Goal: Navigation & Orientation: Find specific page/section

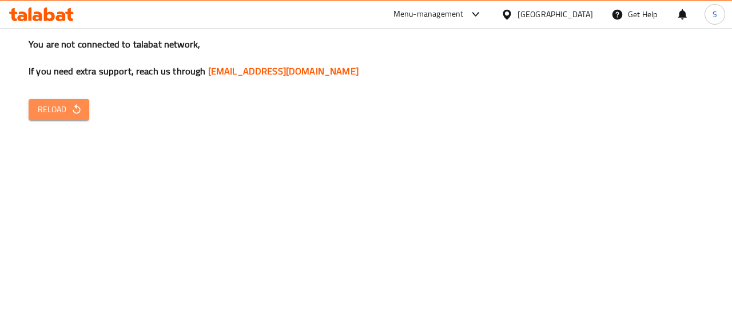
click at [62, 110] on span "Reload" at bounding box center [59, 109] width 42 height 14
click at [42, 112] on span "Reload" at bounding box center [59, 109] width 42 height 14
click at [464, 18] on div "Menu-management" at bounding box center [429, 14] width 70 height 14
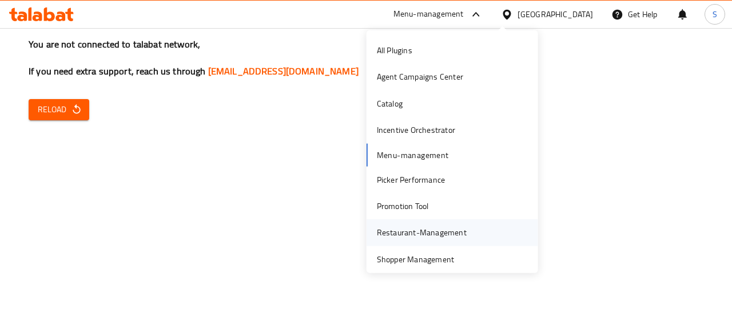
click at [422, 233] on div "Restaurant-Management" at bounding box center [422, 232] width 90 height 13
